Goal: Information Seeking & Learning: Understand process/instructions

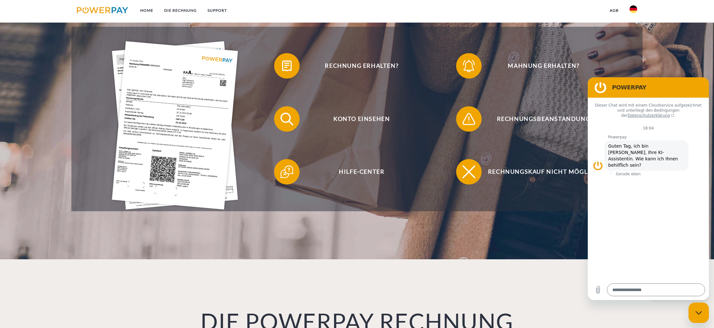
scroll to position [201, 0]
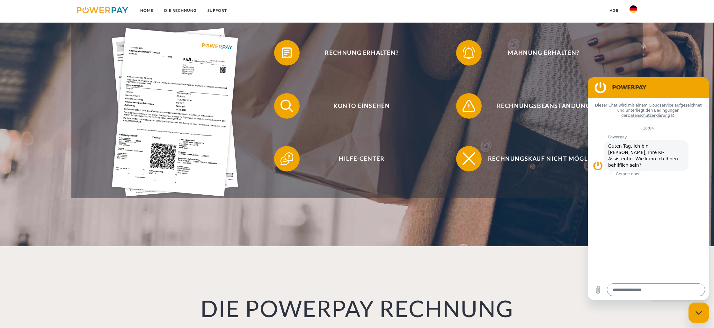
click at [573, 291] on div "DIE POWERPAY RECHNUNG Sie haben eine Rechnung erhalten? Diese können Sie entwed…" at bounding box center [356, 325] width 457 height 156
click at [608, 235] on div "Dieser Chat wird mit einem Cloudservice aufgezeichnet und unterliegt den Beding…" at bounding box center [647, 189] width 121 height 182
click at [658, 92] on div "POWERPAY" at bounding box center [646, 87] width 111 height 13
drag, startPoint x: 658, startPoint y: 96, endPoint x: 610, endPoint y: 97, distance: 48.1
click at [657, 103] on div "POWERPAY Dieser Chat wird mit einem Cloudservice aufgezeichnet und unterliegt d…" at bounding box center [647, 188] width 121 height 223
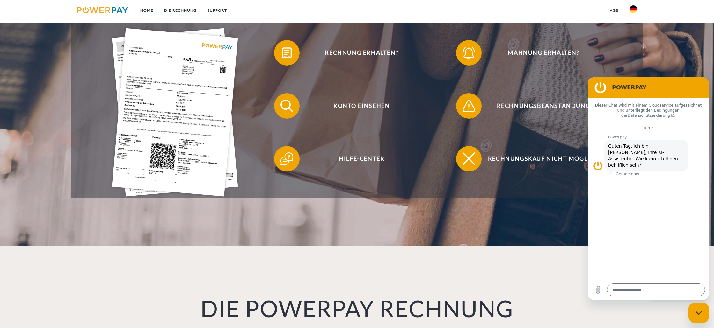
click at [535, 133] on div "Rechnungskauf nicht möglich" at bounding box center [539, 159] width 182 height 53
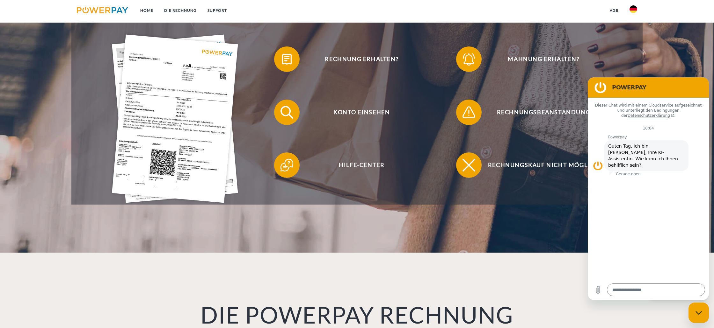
scroll to position [194, 0]
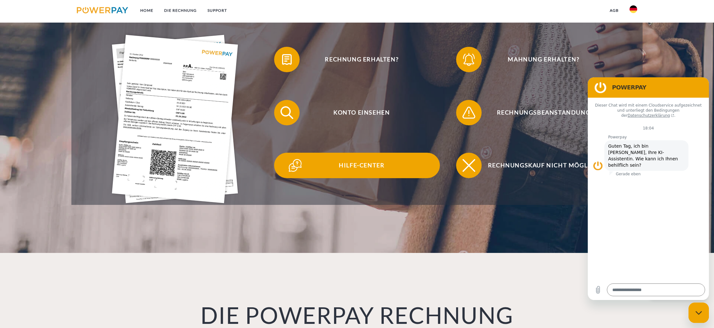
click at [353, 173] on span "Hilfe-Center" at bounding box center [362, 165] width 156 height 25
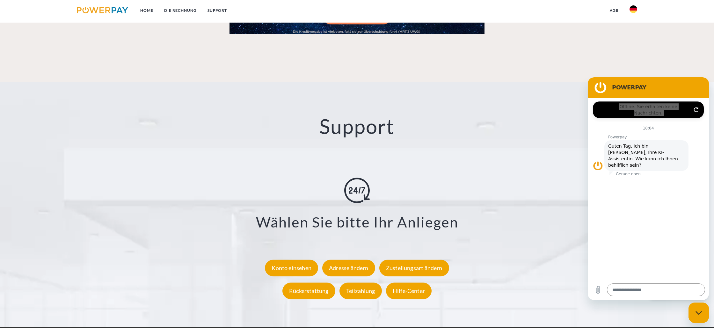
scroll to position [1068, 0]
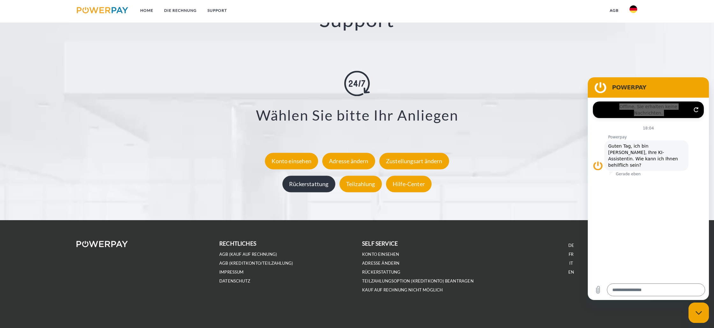
click at [303, 186] on div "Rückerstattung" at bounding box center [308, 184] width 53 height 17
type textarea "*"
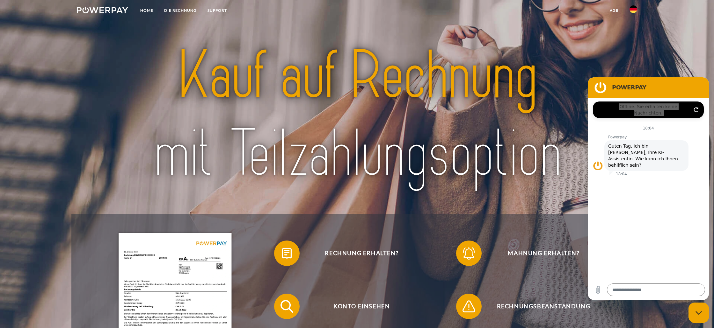
scroll to position [0, 0]
click at [148, 11] on link "Home" at bounding box center [147, 10] width 24 height 11
drag, startPoint x: 187, startPoint y: 9, endPoint x: 193, endPoint y: 33, distance: 25.3
click at [187, 9] on link "DIE RECHNUNG" at bounding box center [180, 10] width 43 height 11
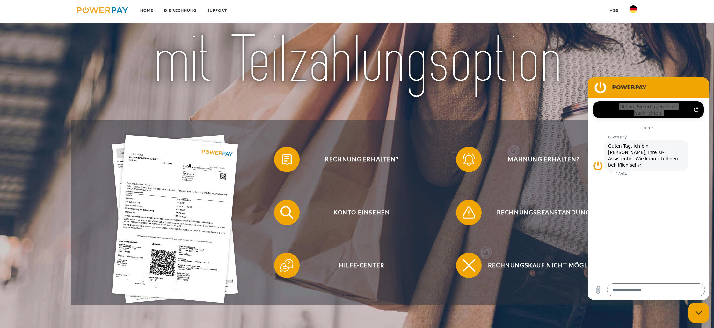
scroll to position [95, 0]
